Goal: Browse casually

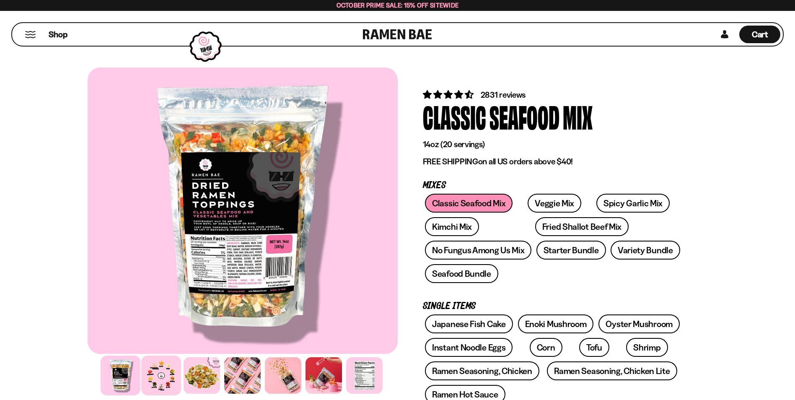
click at [168, 381] on div at bounding box center [161, 375] width 40 height 40
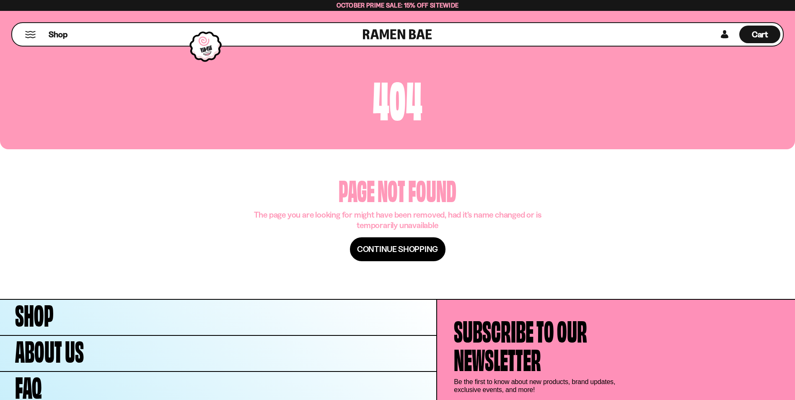
click at [388, 251] on span "Continue shopping" at bounding box center [397, 249] width 81 height 10
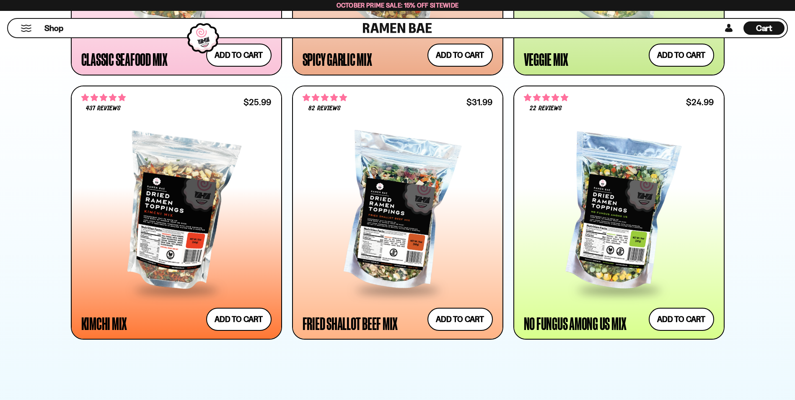
scroll to position [754, 0]
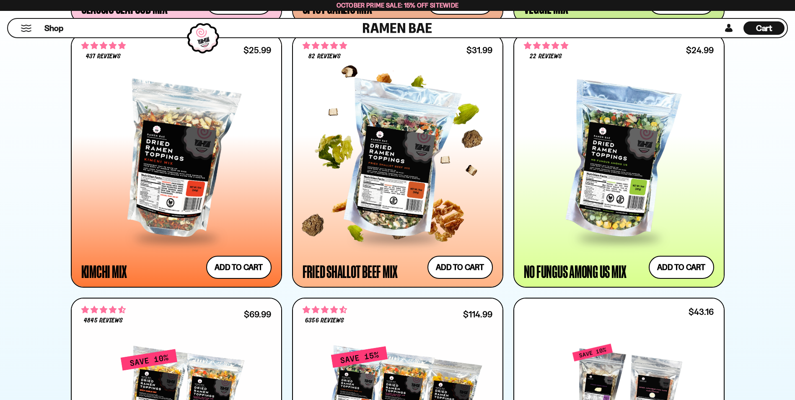
click at [403, 150] on div at bounding box center [398, 160] width 190 height 153
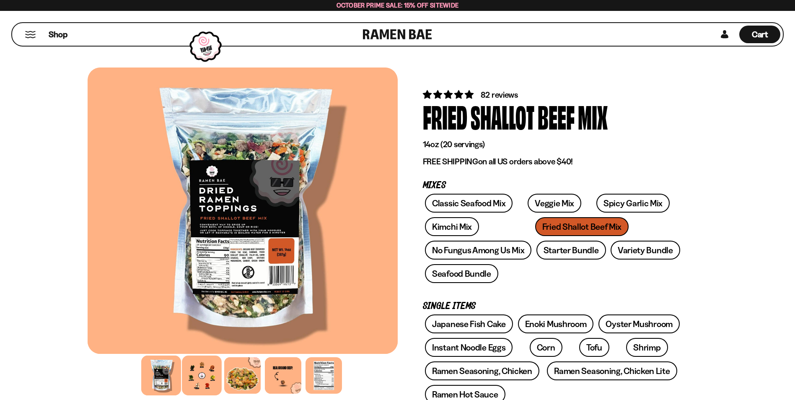
click at [208, 371] on div at bounding box center [202, 375] width 40 height 40
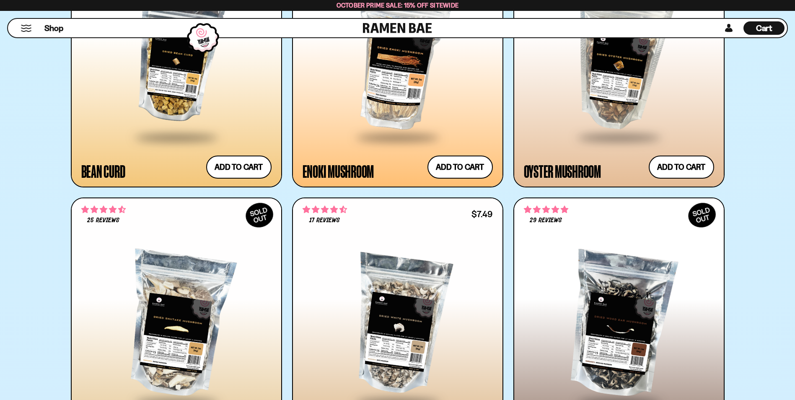
scroll to position [1970, 0]
